Goal: Task Accomplishment & Management: Manage account settings

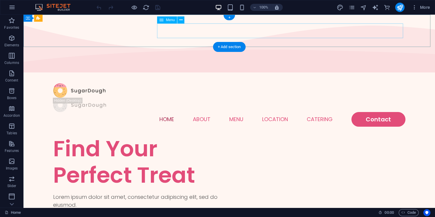
click at [165, 112] on nav "Home About Menu Location Catering Contact" at bounding box center [229, 119] width 352 height 15
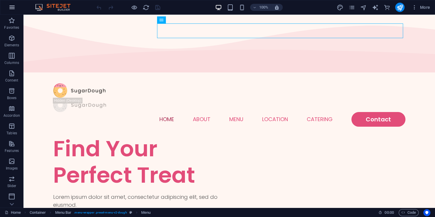
click at [12, 9] on icon "button" at bounding box center [12, 7] width 7 height 7
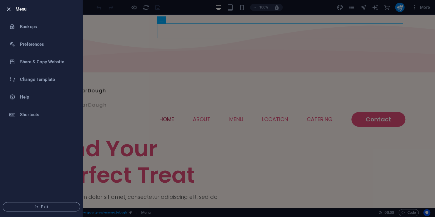
click at [10, 8] on icon "button" at bounding box center [8, 9] width 7 height 7
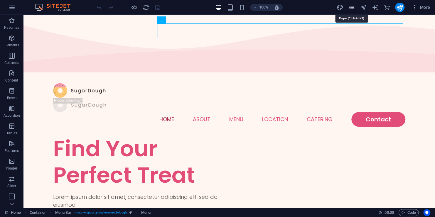
click at [351, 9] on icon "pages" at bounding box center [351, 7] width 7 height 7
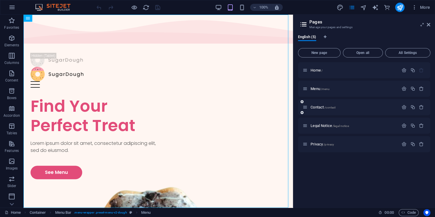
click at [343, 103] on div "Contact /contact" at bounding box center [364, 107] width 132 height 16
click at [324, 105] on span "Contact /contact" at bounding box center [323, 107] width 25 height 4
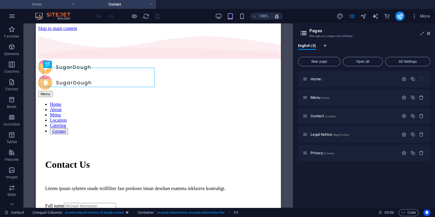
click at [61, 8] on li "Home" at bounding box center [39, 4] width 78 height 9
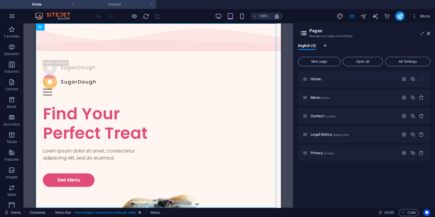
click at [124, 7] on h4 "Contact" at bounding box center [117, 4] width 78 height 6
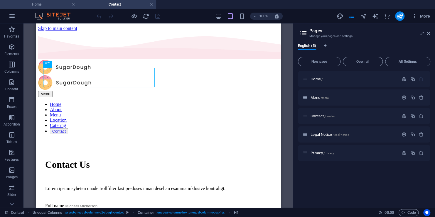
click at [51, 5] on h4 "Home" at bounding box center [39, 4] width 78 height 6
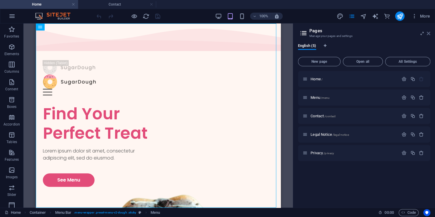
click at [429, 32] on icon at bounding box center [429, 33] width 4 height 5
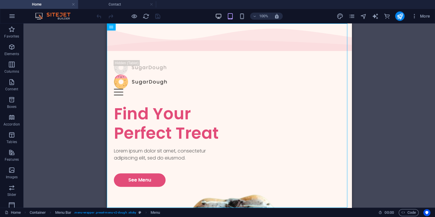
drag, startPoint x: 230, startPoint y: 12, endPoint x: 217, endPoint y: 14, distance: 13.3
click at [230, 11] on div "100%" at bounding box center [249, 15] width 68 height 9
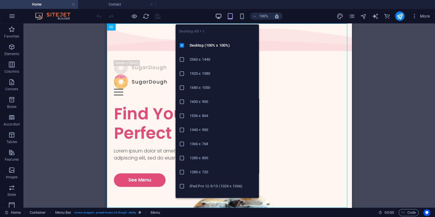
click at [216, 14] on icon "button" at bounding box center [218, 16] width 7 height 7
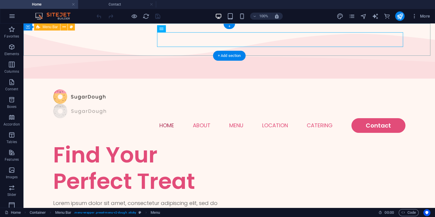
click at [137, 104] on div at bounding box center [229, 111] width 352 height 14
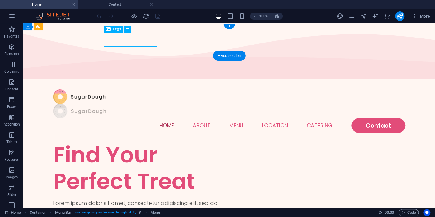
click at [137, 104] on div at bounding box center [229, 111] width 352 height 14
select select "px"
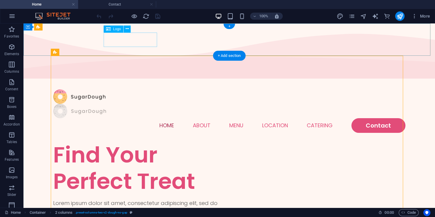
click at [113, 104] on div at bounding box center [229, 111] width 352 height 14
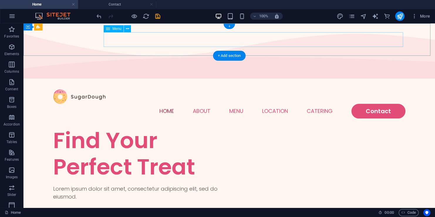
click at [178, 104] on nav "Home About Menu Location Catering Contact" at bounding box center [229, 111] width 352 height 15
click at [160, 104] on nav "Home About Menu Location Catering Contact" at bounding box center [229, 111] width 352 height 15
select select
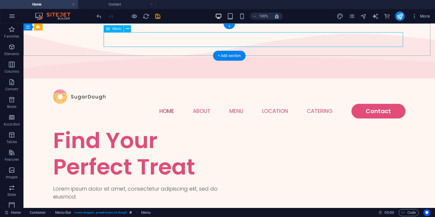
select select "1"
select select
select select "2"
select select
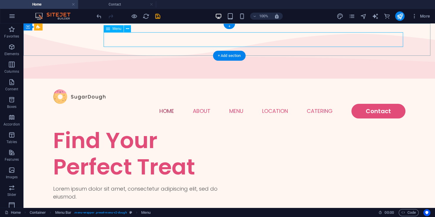
select select "default"
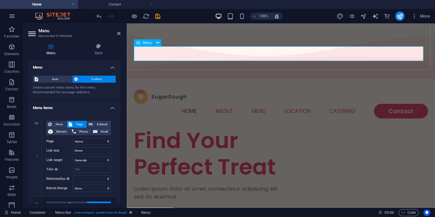
click at [185, 104] on nav "Home About Menu Location Catering Contact" at bounding box center [281, 111] width 294 height 15
click at [93, 151] on input "Home" at bounding box center [92, 150] width 38 height 7
type input "Trang Chủ"
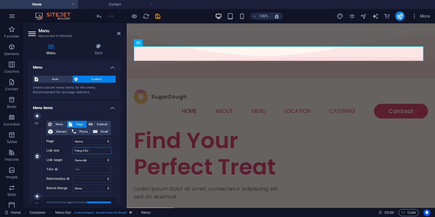
select select
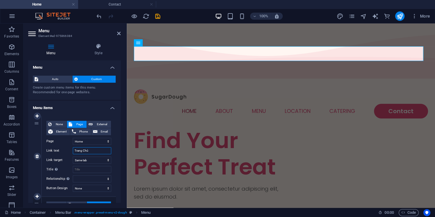
select select
type input "Trang Chủ"
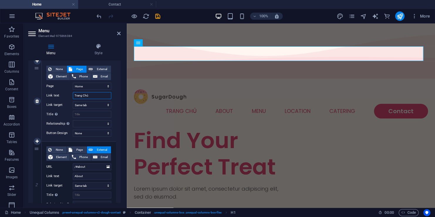
scroll to position [59, 0]
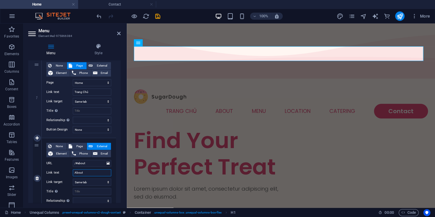
click at [86, 175] on input "About" at bounding box center [92, 172] width 38 height 7
type input "San r"
select select
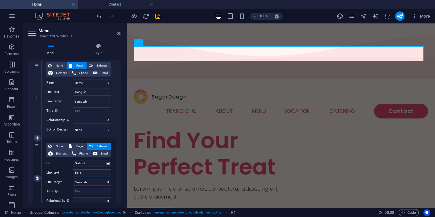
select select
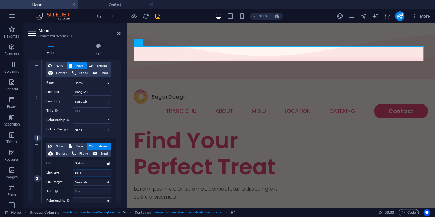
type input "San r"
drag, startPoint x: 31, startPoint y: 202, endPoint x: 13, endPoint y: 204, distance: 18.1
select select
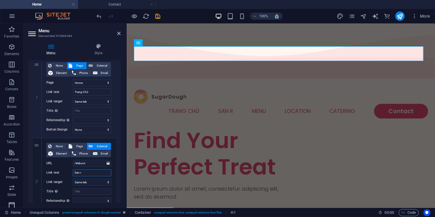
select select
drag, startPoint x: 13, startPoint y: 204, endPoint x: 121, endPoint y: 135, distance: 127.9
click at [122, 131] on div "Menu Style Menu Auto Custom Create custom menu items for this menu. Recommended…" at bounding box center [74, 123] width 102 height 169
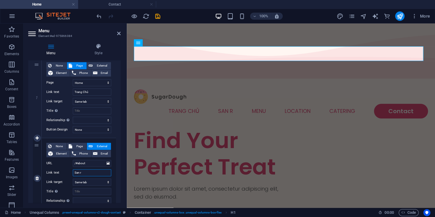
click at [89, 174] on input "San r" at bounding box center [92, 172] width 38 height 7
type input "San r"
select select
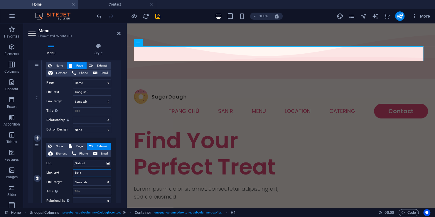
select select
type input "San"
select select
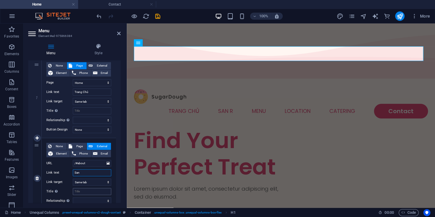
select select
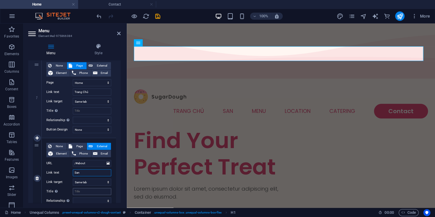
type input "Sa"
select select
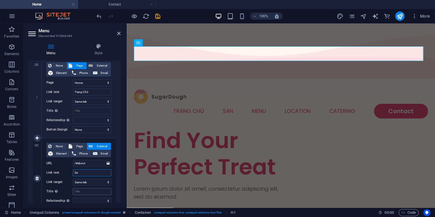
select select
click at [86, 174] on input "Sa" at bounding box center [92, 172] width 38 height 7
type input "S"
select select
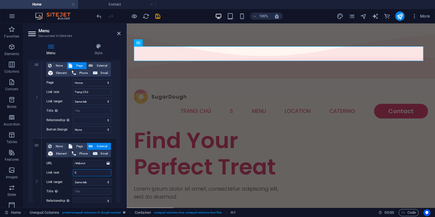
select select
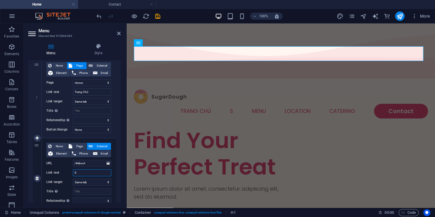
click at [97, 170] on input "S" at bounding box center [92, 172] width 38 height 7
type input "Sản"
select select
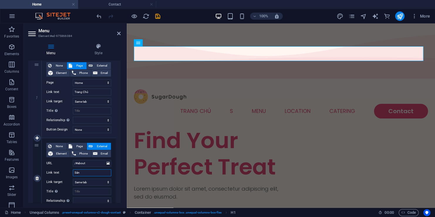
select select
type input "Sản p"
select select
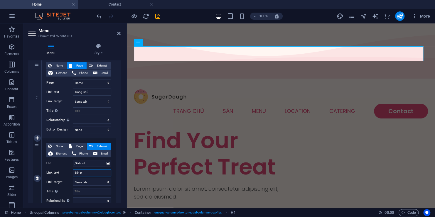
select select
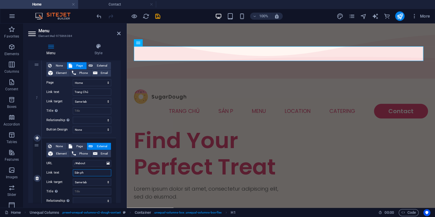
type input "Sản phẩ"
select select
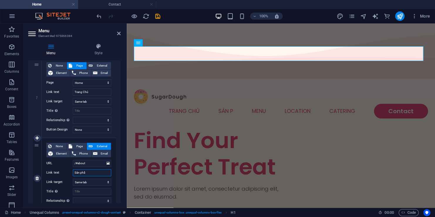
select select
type input "Sản [PERSON_NAME]"
select select
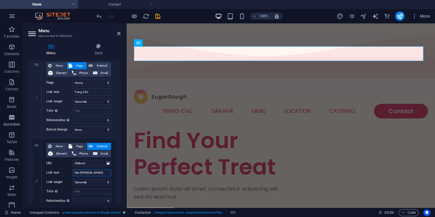
select select
type input "Sản [PERSON_NAME]"
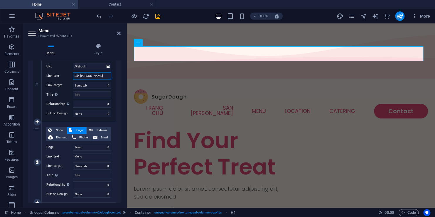
scroll to position [156, 0]
click at [87, 153] on input "Menu" at bounding box center [92, 155] width 38 height 7
type input "cửa hàng"
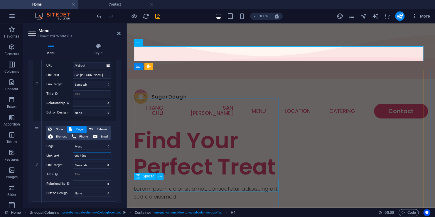
select select
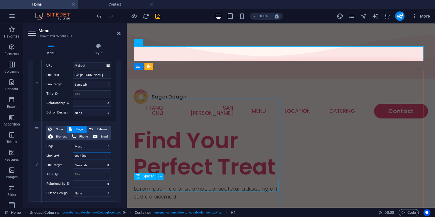
select select
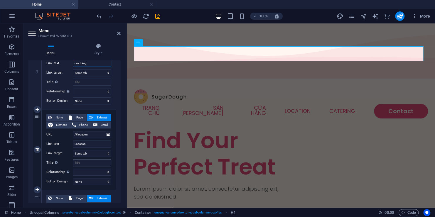
scroll to position [254, 0]
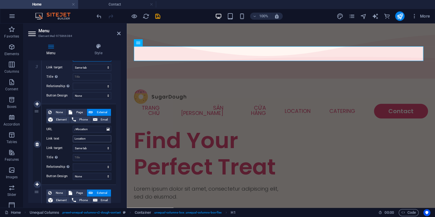
type input "cửa hàng"
click at [94, 140] on input "Location" at bounding box center [92, 138] width 38 height 7
type input "thông y"
select select
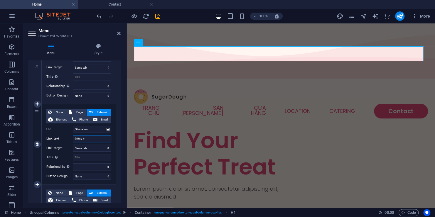
select select
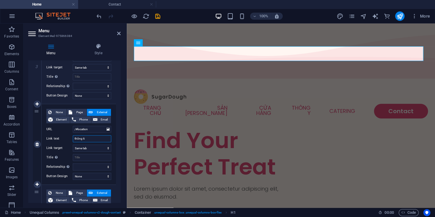
type input "thông tin"
select select
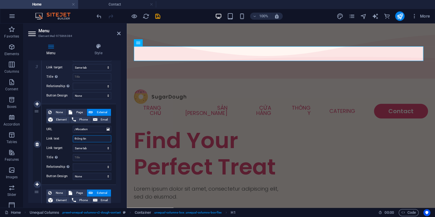
select select
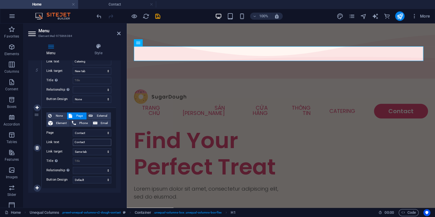
scroll to position [413, 0]
type input "thông tin"
click at [92, 142] on input "Contact" at bounding box center [92, 141] width 38 height 7
click at [91, 142] on input "Contact" at bounding box center [92, 141] width 38 height 7
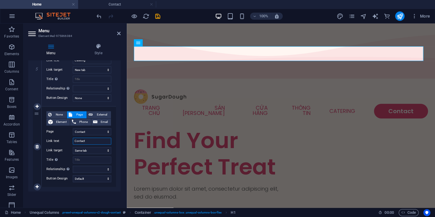
click at [91, 140] on input "Contact" at bounding box center [92, 141] width 38 height 7
type input "liên hệ"
select select
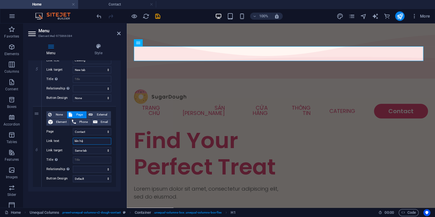
select select
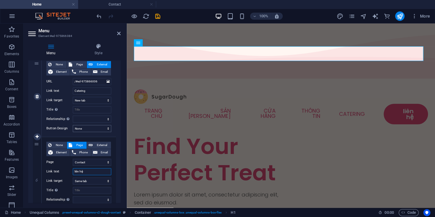
scroll to position [374, 0]
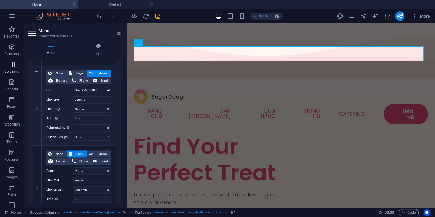
type input "liên hệ"
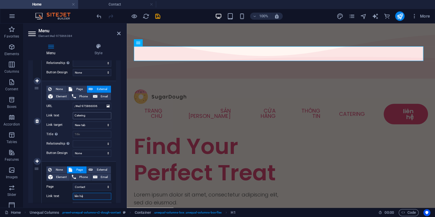
scroll to position [355, 0]
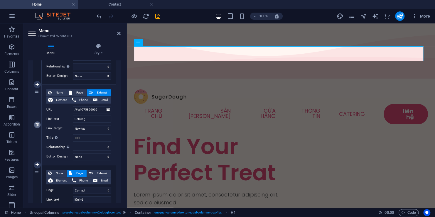
click at [39, 124] on link at bounding box center [37, 124] width 7 height 7
select select
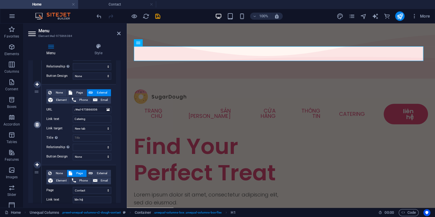
select select "2"
type input "liên hệ"
select select
select select "default"
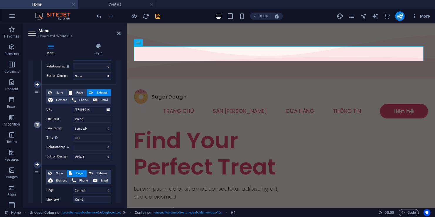
scroll to position [333, 0]
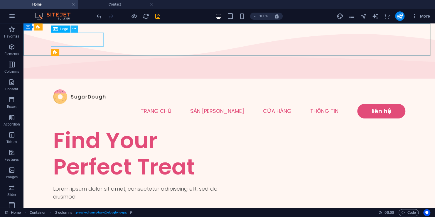
click at [75, 30] on icon at bounding box center [74, 29] width 3 height 6
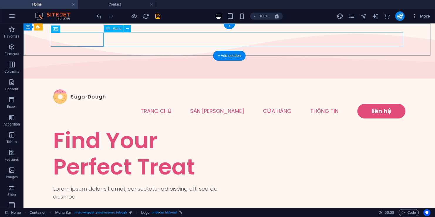
click at [218, 104] on nav "[PERSON_NAME] Sản [PERSON_NAME] hàng thông tin liên hệ" at bounding box center [229, 111] width 352 height 15
click at [139, 104] on nav "[PERSON_NAME] Sản [PERSON_NAME] hàng thông tin liên hệ" at bounding box center [229, 111] width 352 height 15
select select
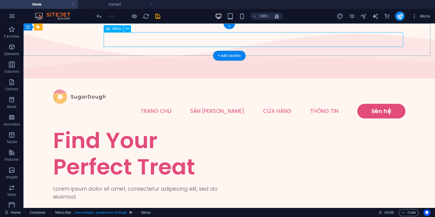
select select "1"
select select
select select "2"
select select
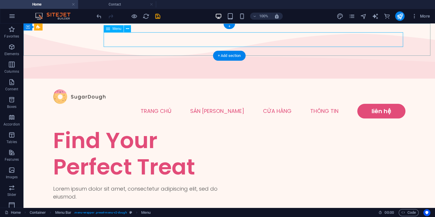
select select "default"
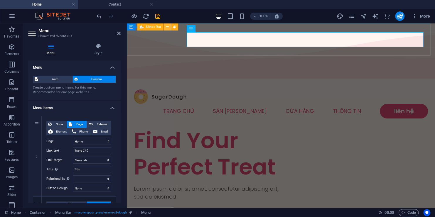
click at [167, 27] on icon at bounding box center [167, 27] width 3 height 6
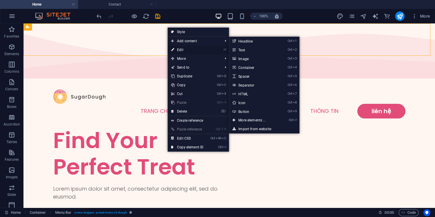
click at [177, 48] on link "⏎ Edit" at bounding box center [187, 50] width 39 height 9
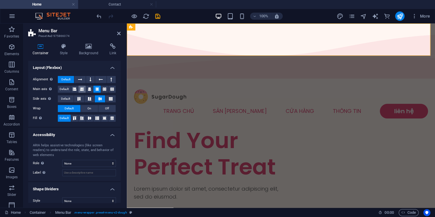
scroll to position [85, 0]
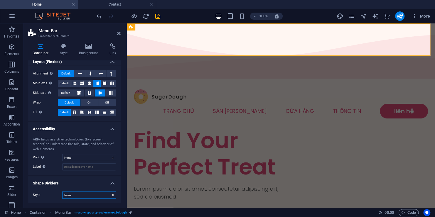
click at [90, 192] on select "None Triangle Square Diagonal Polygon 1 Polygon 2 Zigzag Multiple Zigzags Waves…" at bounding box center [89, 195] width 54 height 7
click at [185, 127] on div "Find Your Perfect Treat" at bounding box center [207, 153] width 147 height 53
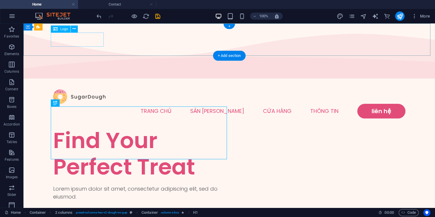
click at [80, 90] on div at bounding box center [229, 97] width 352 height 14
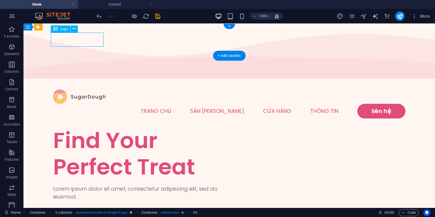
click at [80, 90] on div at bounding box center [229, 97] width 352 height 14
select select "px"
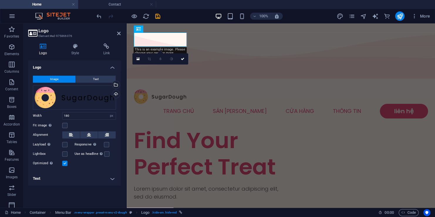
click at [51, 49] on icon at bounding box center [43, 46] width 30 height 6
click at [78, 97] on div "Drag files here, click to choose files or select files from Files or our free s…" at bounding box center [74, 97] width 83 height 24
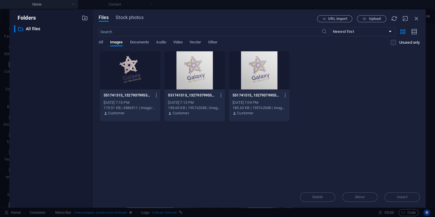
click at [142, 78] on div at bounding box center [130, 70] width 60 height 38
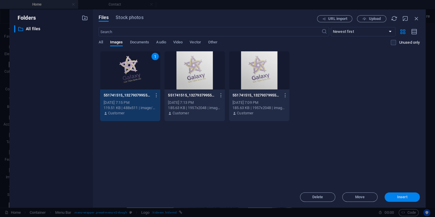
click at [413, 193] on button "Insert" at bounding box center [402, 197] width 35 height 9
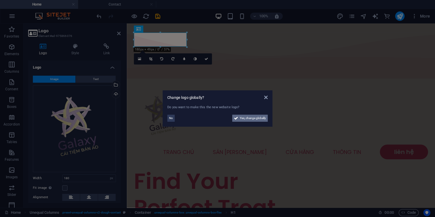
click at [252, 119] on span "Yes, change globally" at bounding box center [253, 118] width 26 height 7
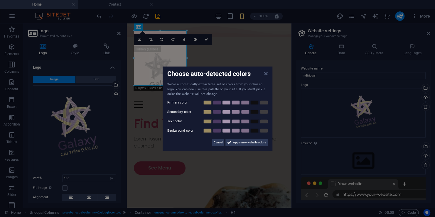
click at [267, 73] on icon at bounding box center [266, 73] width 4 height 5
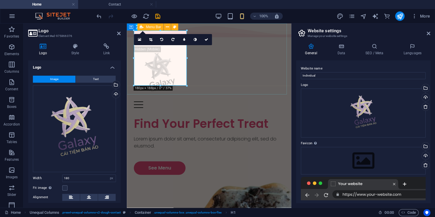
click at [267, 72] on div "Menu [PERSON_NAME] Sản [PERSON_NAME] hàng thông tin liên hệ" at bounding box center [209, 78] width 164 height 78
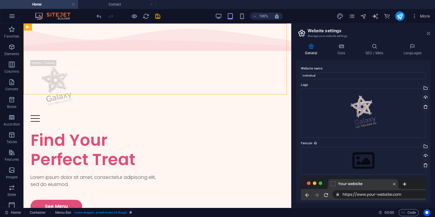
click at [429, 33] on icon at bounding box center [429, 33] width 4 height 5
click at [291, 53] on div "Menu [PERSON_NAME] Sản [PERSON_NAME] hàng thông tin liên hệ" at bounding box center [157, 92] width 268 height 78
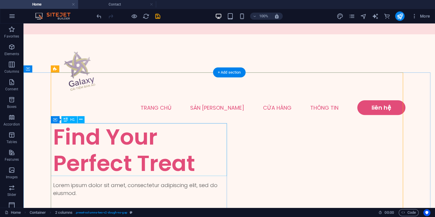
scroll to position [49, 0]
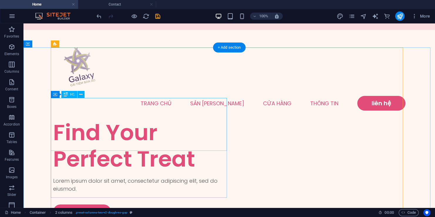
click at [139, 131] on div "Find Your Perfect Treat" at bounding box center [141, 145] width 176 height 53
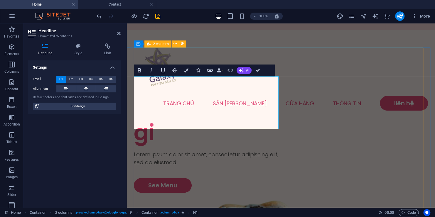
scroll to position [62, 0]
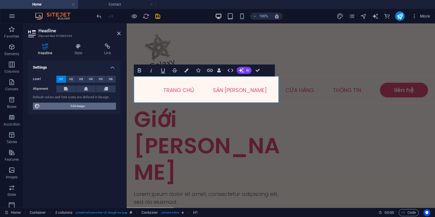
click at [84, 110] on span "Edit design" at bounding box center [78, 106] width 73 height 7
select select "px"
select select "300"
select select "px"
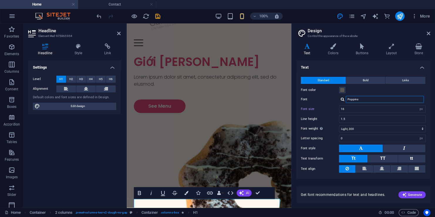
click at [368, 99] on input "Poppins" at bounding box center [385, 99] width 78 height 7
type input "n"
type input "t"
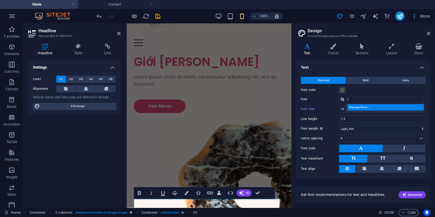
click at [367, 109] on div "Manage fonts →" at bounding box center [386, 107] width 78 height 6
select select "popularity"
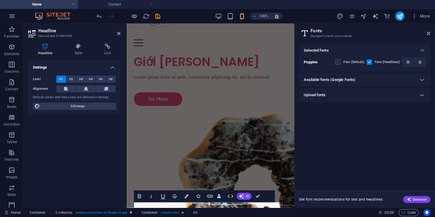
click at [341, 61] on label at bounding box center [337, 62] width 5 height 5
click at [0, 0] on input "checkbox" at bounding box center [0, 0] width 0 height 0
click at [373, 62] on span at bounding box center [373, 62] width 3 height 3
click at [341, 60] on div "Font (Default)" at bounding box center [349, 62] width 29 height 7
click at [119, 28] on h2 "Headline" at bounding box center [79, 30] width 82 height 5
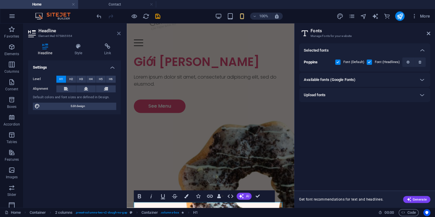
click at [119, 32] on icon at bounding box center [119, 33] width 4 height 5
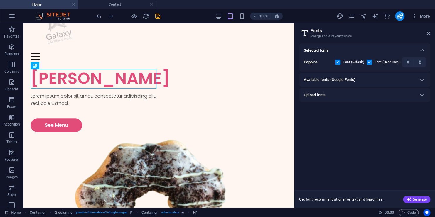
click at [369, 60] on label at bounding box center [369, 62] width 5 height 5
click at [0, 0] on input "checkbox" at bounding box center [0, 0] width 0 height 0
click at [336, 62] on label at bounding box center [337, 62] width 5 height 5
click at [0, 0] on input "checkbox" at bounding box center [0, 0] width 0 height 0
click at [336, 62] on label at bounding box center [337, 62] width 5 height 5
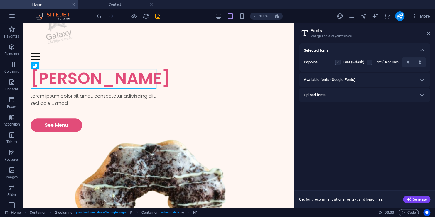
click at [0, 0] on input "checkbox" at bounding box center [0, 0] width 0 height 0
click at [340, 60] on label at bounding box center [337, 62] width 5 height 5
click at [0, 0] on input "checkbox" at bounding box center [0, 0] width 0 height 0
click at [371, 62] on label at bounding box center [369, 62] width 5 height 5
click at [0, 0] on input "checkbox" at bounding box center [0, 0] width 0 height 0
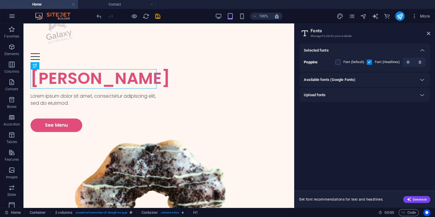
click at [371, 62] on label at bounding box center [369, 62] width 5 height 5
click at [0, 0] on input "checkbox" at bounding box center [0, 0] width 0 height 0
click at [366, 76] on div "Available fonts (Google Fonts)" at bounding box center [364, 80] width 131 height 14
click at [419, 78] on icon at bounding box center [422, 79] width 7 height 7
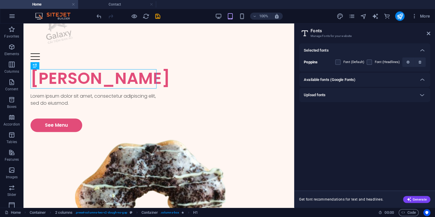
click at [420, 93] on icon at bounding box center [422, 95] width 7 height 7
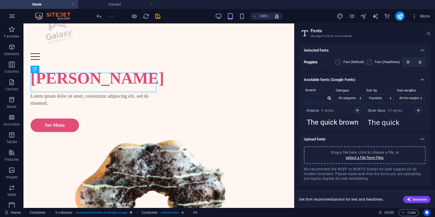
click at [427, 33] on icon at bounding box center [429, 33] width 4 height 5
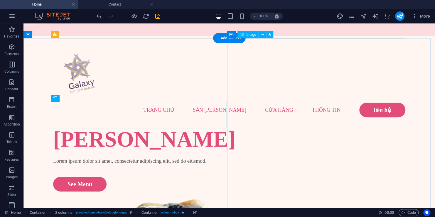
scroll to position [0, 0]
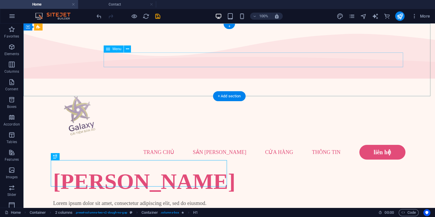
click at [379, 145] on nav "[PERSON_NAME] Sản [PERSON_NAME] hàng thông tin liên hệ" at bounding box center [229, 152] width 352 height 15
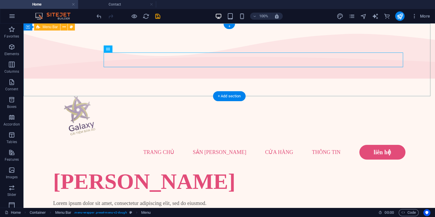
click at [377, 145] on nav "[PERSON_NAME] Sản [PERSON_NAME] hàng thông tin liên hệ" at bounding box center [229, 152] width 352 height 15
select select
select select "1"
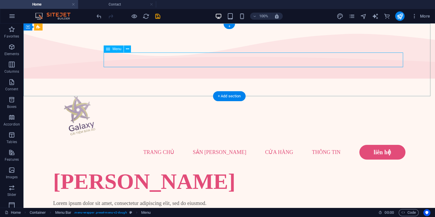
select select
select select "2"
select select
select select "default"
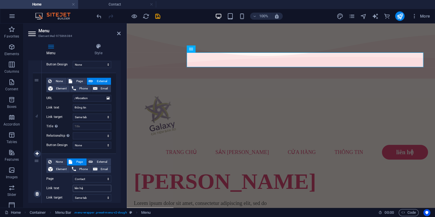
scroll to position [333, 0]
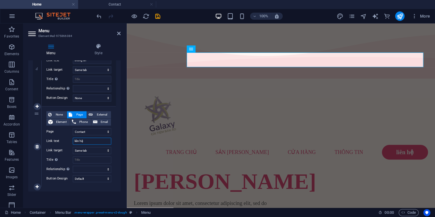
click at [92, 140] on input "liên hệ" at bounding box center [92, 141] width 38 height 7
type input "LIÊNH"
select select
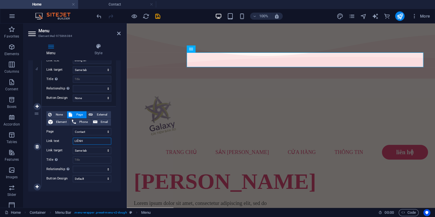
select select
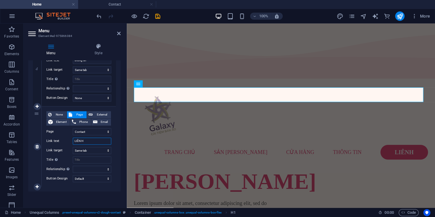
type input "LIÊN HỆ"
select select
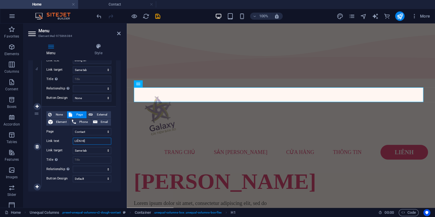
select select
type input "L"
select select
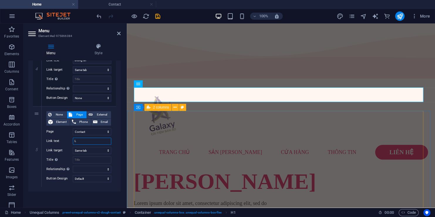
select select
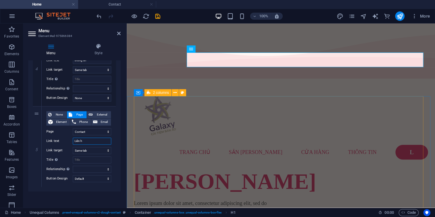
type input "Liên hệ"
select select
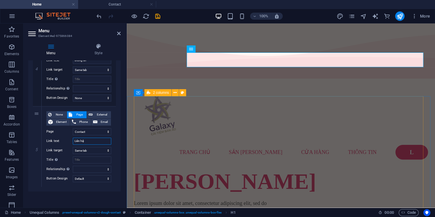
select select
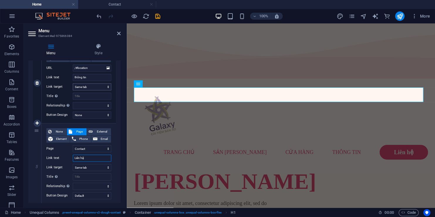
scroll to position [313, 0]
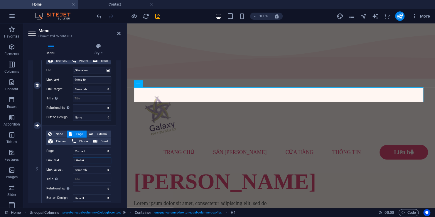
type input "Liên hệ"
click at [89, 80] on input "thông tin" at bounding box center [92, 79] width 38 height 7
type input "Thông tin"
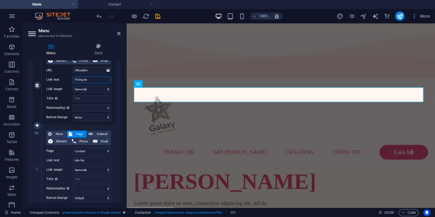
select select
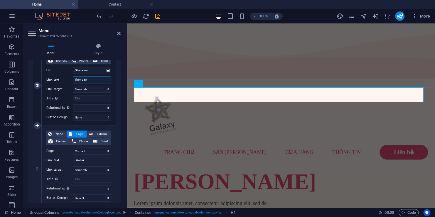
type input "Thông tin"
select select
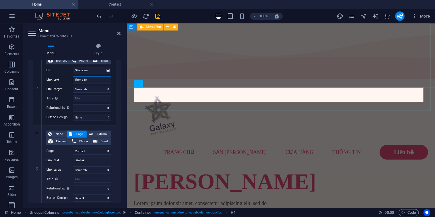
select select
type input "Thông tin"
click at [243, 81] on div "Menu [PERSON_NAME] Sản [PERSON_NAME] hàng Thông tin Liên hệ" at bounding box center [281, 124] width 308 height 87
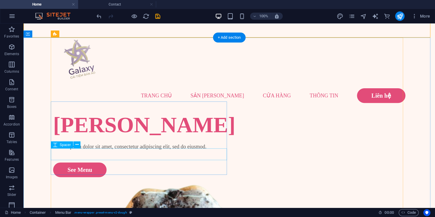
scroll to position [59, 0]
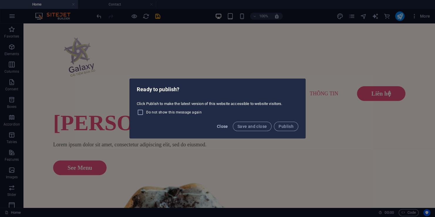
click at [222, 128] on span "Close" at bounding box center [222, 126] width 11 height 5
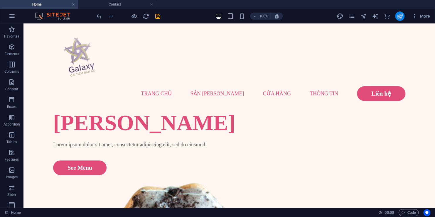
click at [399, 18] on icon "publish" at bounding box center [399, 16] width 7 height 7
click at [402, 17] on icon "publish" at bounding box center [399, 16] width 7 height 7
click at [401, 16] on icon "publish" at bounding box center [399, 16] width 7 height 7
